Goal: Book appointment/travel/reservation

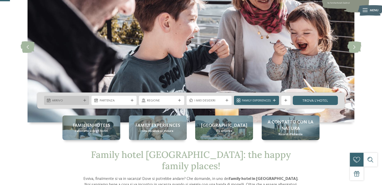
click at [85, 100] on icon at bounding box center [84, 100] width 3 height 3
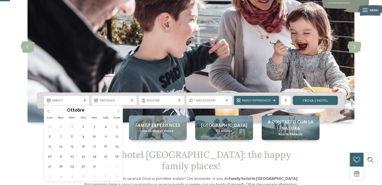
click at [118, 109] on icon at bounding box center [118, 111] width 4 height 4
click at [118, 109] on span at bounding box center [118, 109] width 9 height 9
type div "[DATE]"
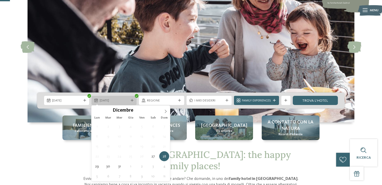
click at [132, 99] on icon at bounding box center [132, 100] width 3 height 3
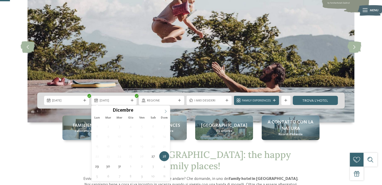
type input "****"
click at [163, 109] on span at bounding box center [165, 109] width 9 height 9
type div "[DATE]"
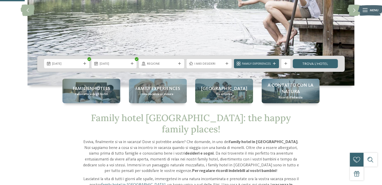
scroll to position [127, 0]
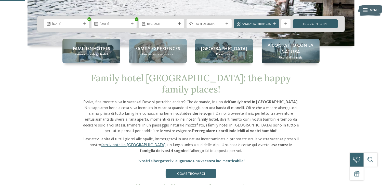
click at [319, 25] on link "trova l’hotel" at bounding box center [315, 23] width 45 height 9
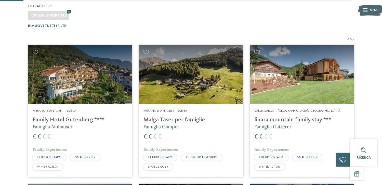
scroll to position [71, 0]
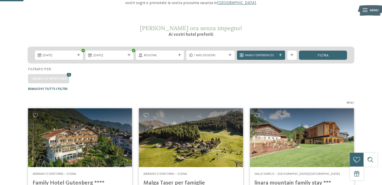
click at [47, 77] on span "Orario d'apertura" at bounding box center [48, 79] width 35 height 4
click at [42, 69] on span "Filtrato per:" at bounding box center [40, 69] width 24 height 4
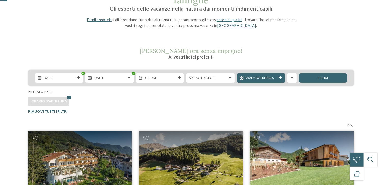
scroll to position [20, 0]
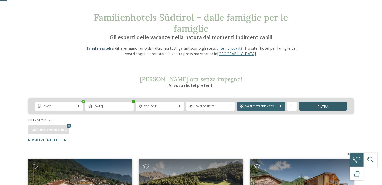
click at [329, 105] on div "filtra" at bounding box center [323, 105] width 48 height 9
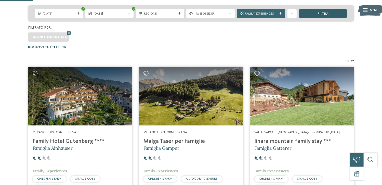
scroll to position [71, 0]
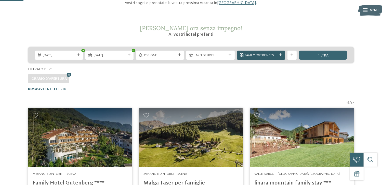
click at [281, 55] on icon at bounding box center [280, 55] width 3 height 3
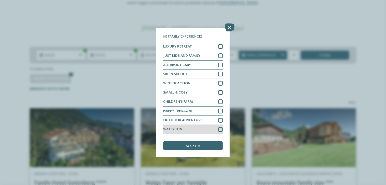
click at [221, 129] on div at bounding box center [220, 129] width 5 height 5
click at [207, 145] on div "accetta" at bounding box center [193, 145] width 60 height 9
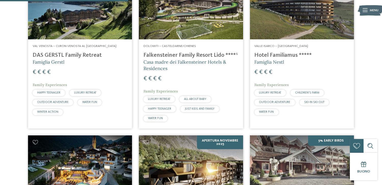
scroll to position [148, 0]
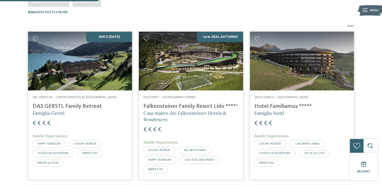
click at [195, 76] on img at bounding box center [191, 61] width 104 height 59
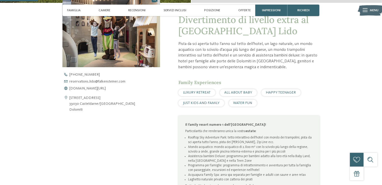
scroll to position [178, 0]
